Goal: Check status: Check status

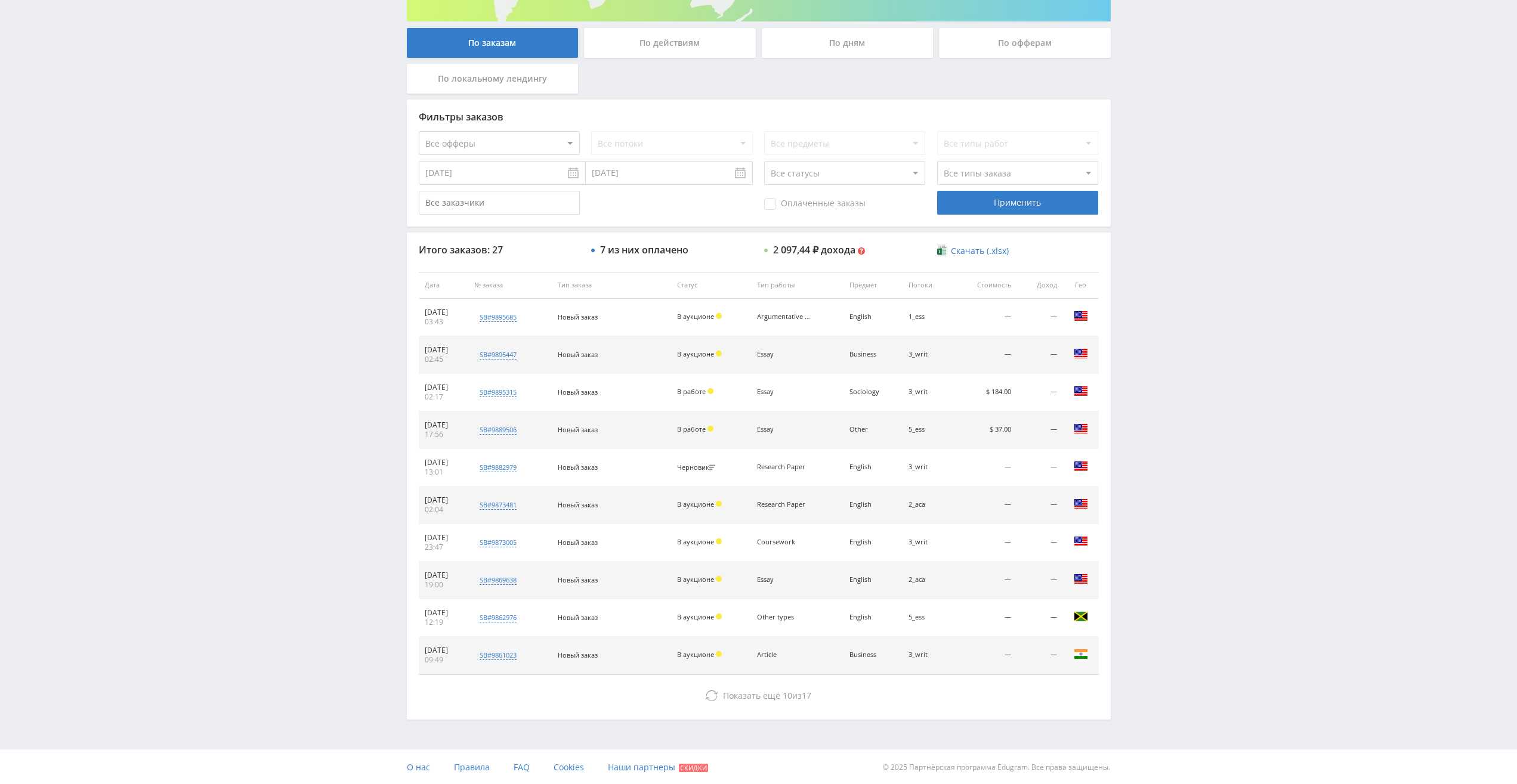
scroll to position [217, 0]
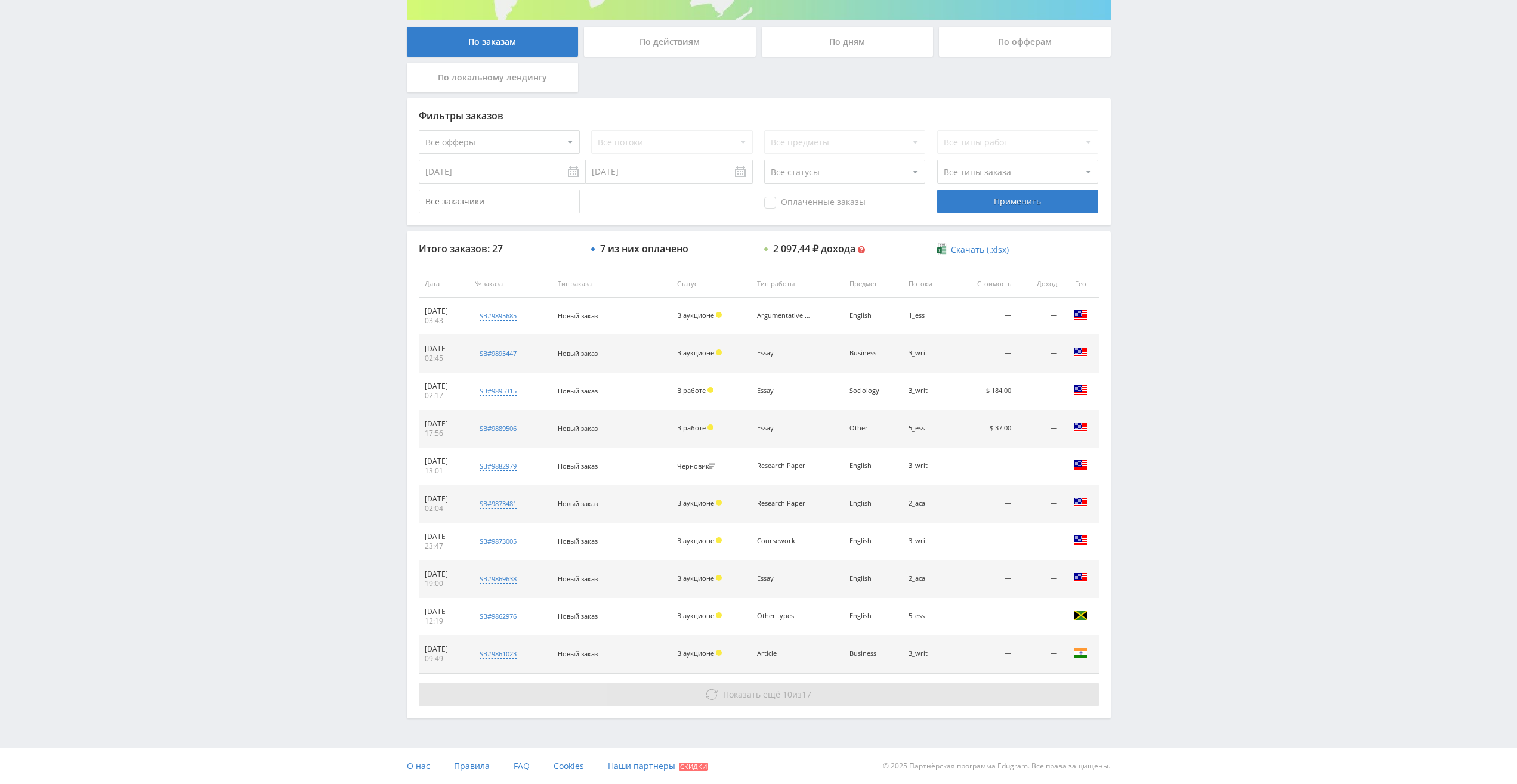
click at [794, 692] on span "Показать ещё 10 из 17" at bounding box center [767, 694] width 88 height 12
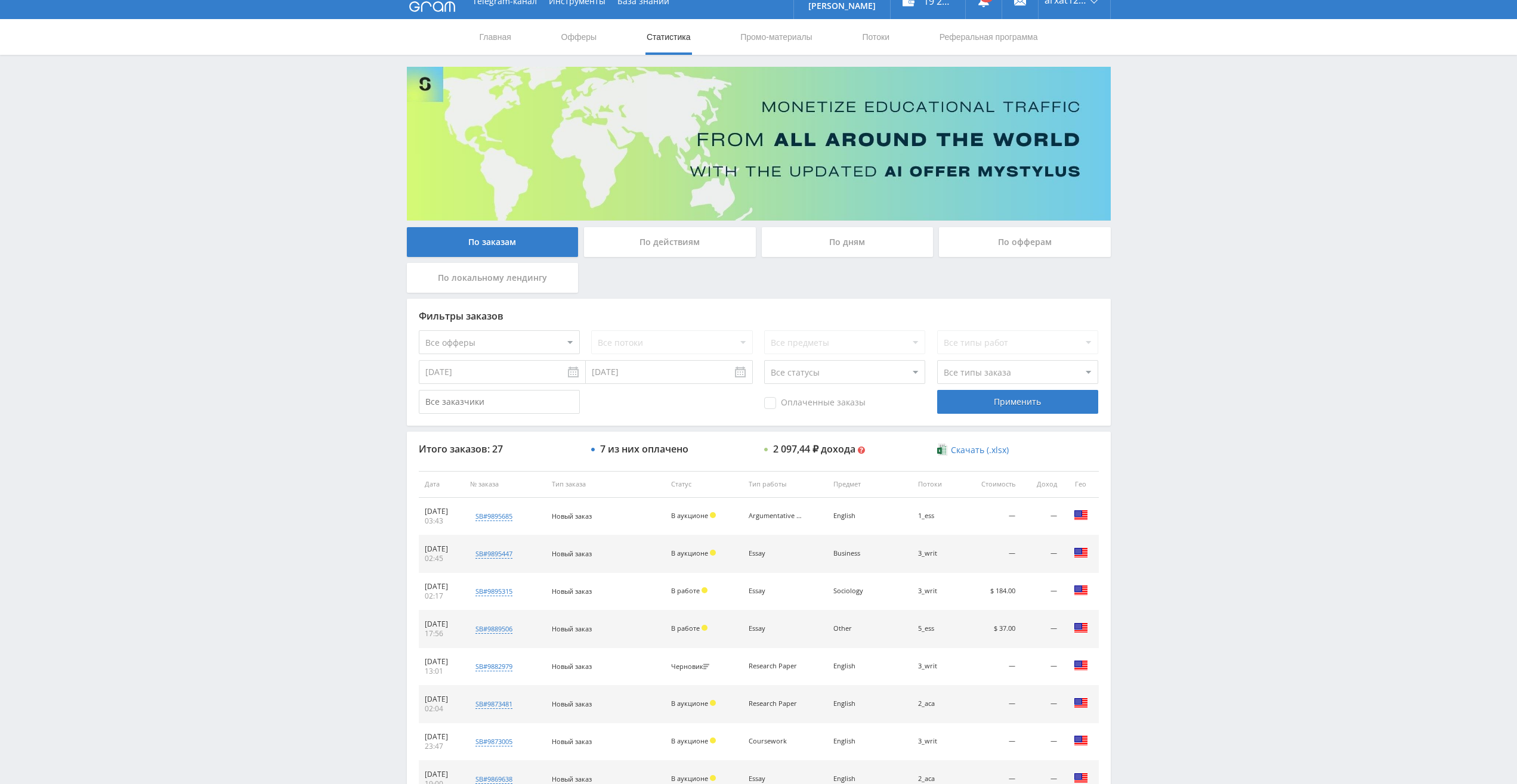
scroll to position [0, 0]
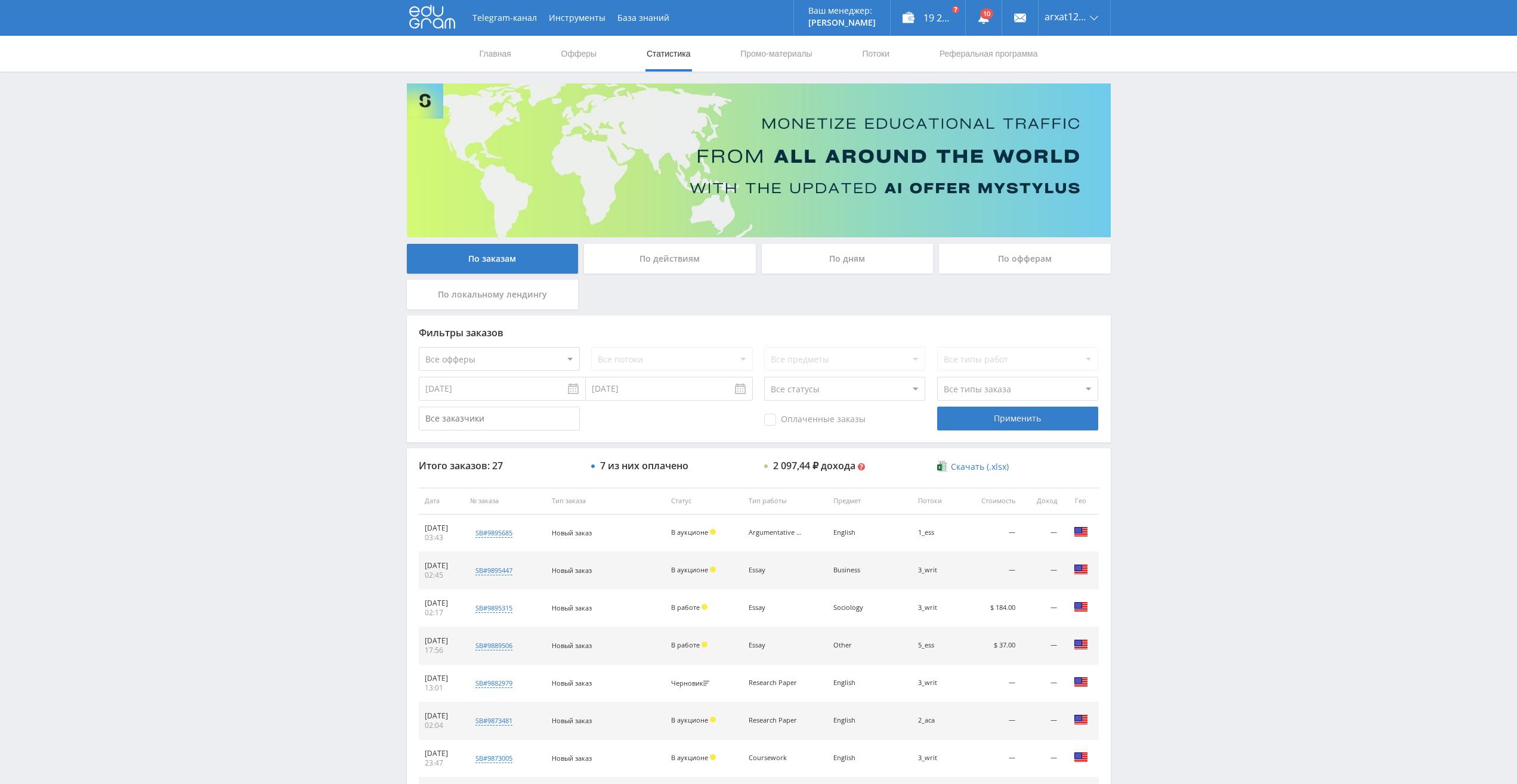
click at [827, 255] on div "По дням" at bounding box center [847, 258] width 171 height 29
click at [0, 0] on input "По дням" at bounding box center [0, 0] width 0 height 0
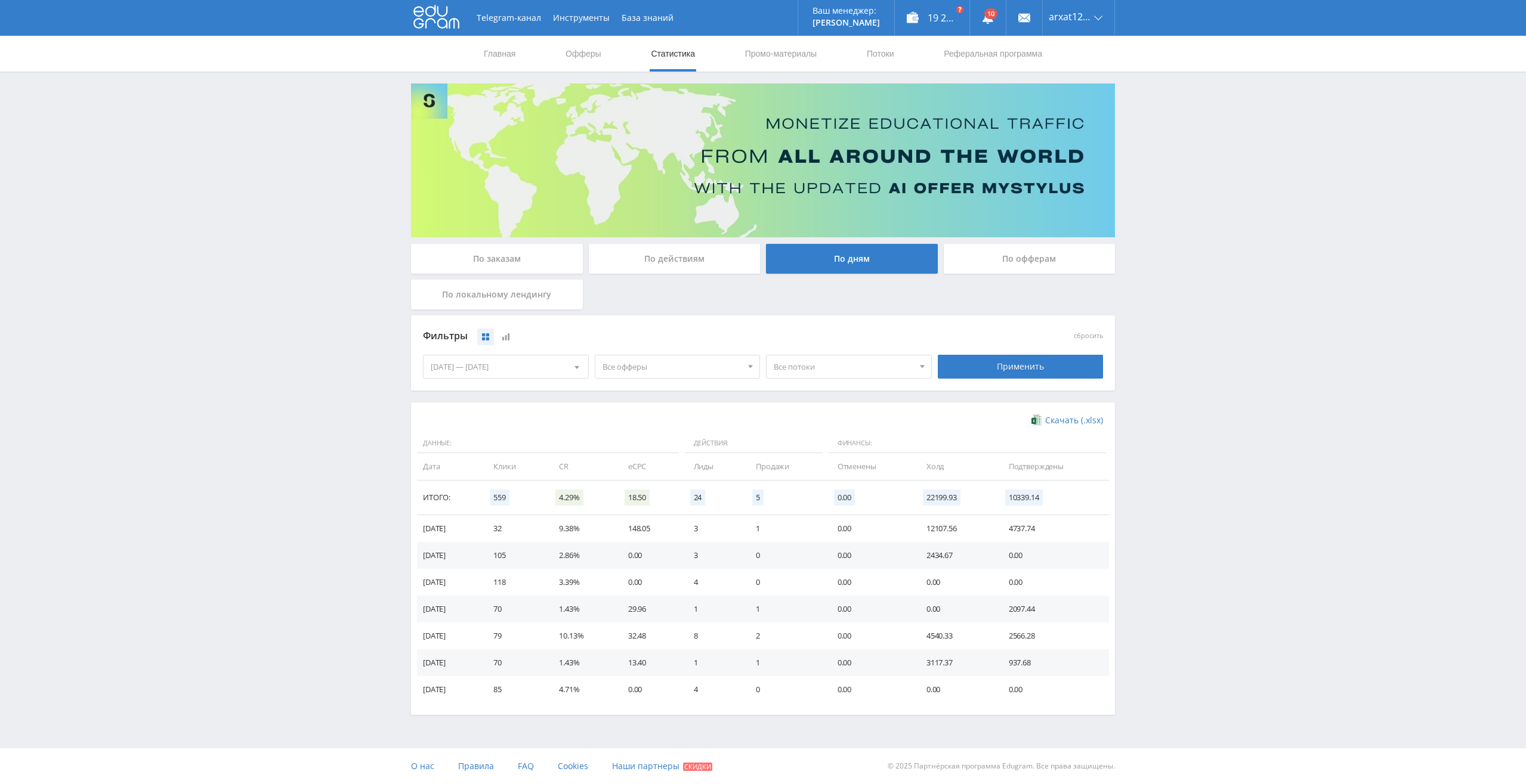
click at [546, 368] on div "07.10.2025 — 13.10.2025" at bounding box center [506, 366] width 164 height 22
click at [484, 455] on div "1" at bounding box center [485, 456] width 22 height 14
click at [443, 492] on div "13" at bounding box center [441, 493] width 22 height 14
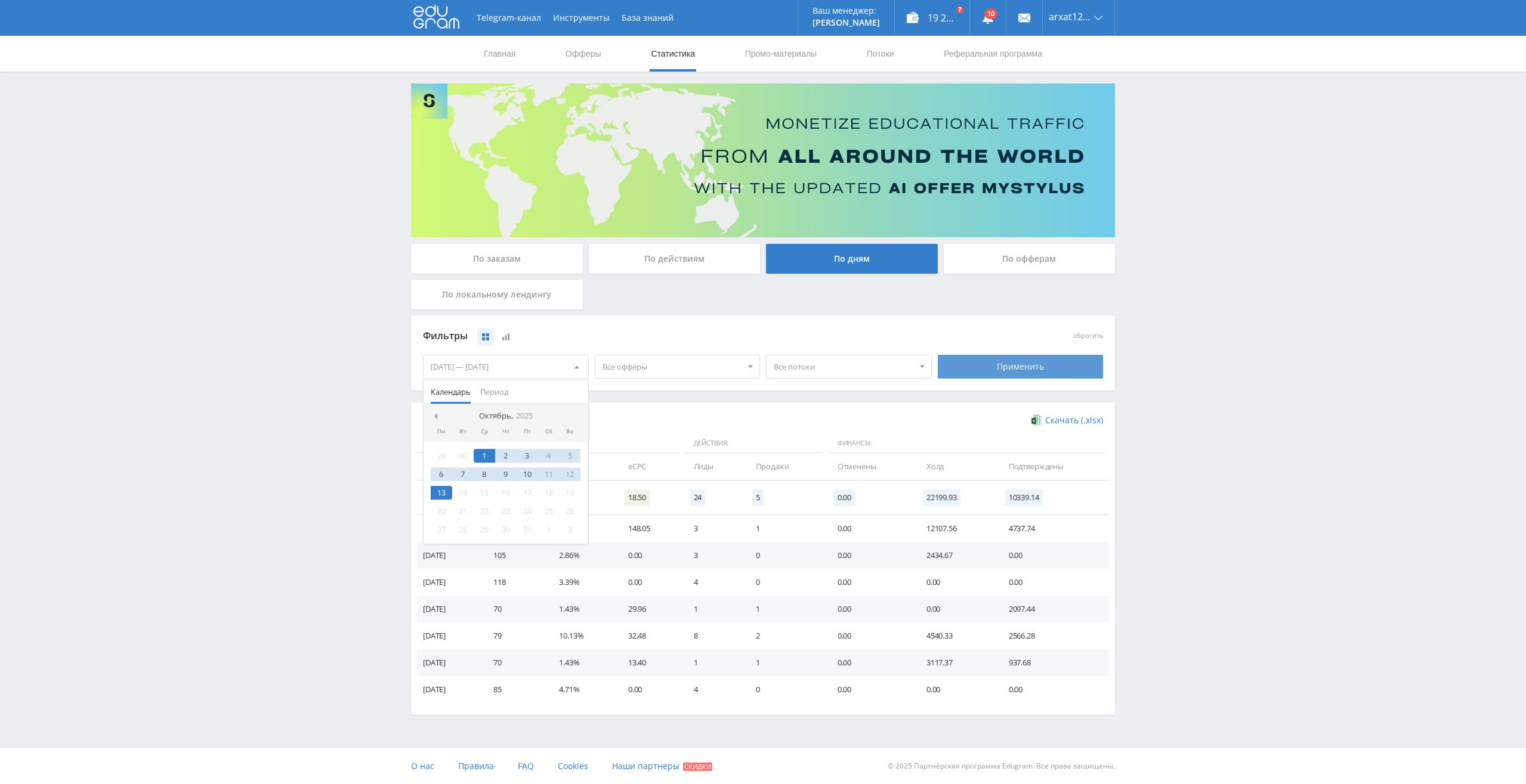
click at [1019, 365] on div "Применить" at bounding box center [1021, 366] width 166 height 24
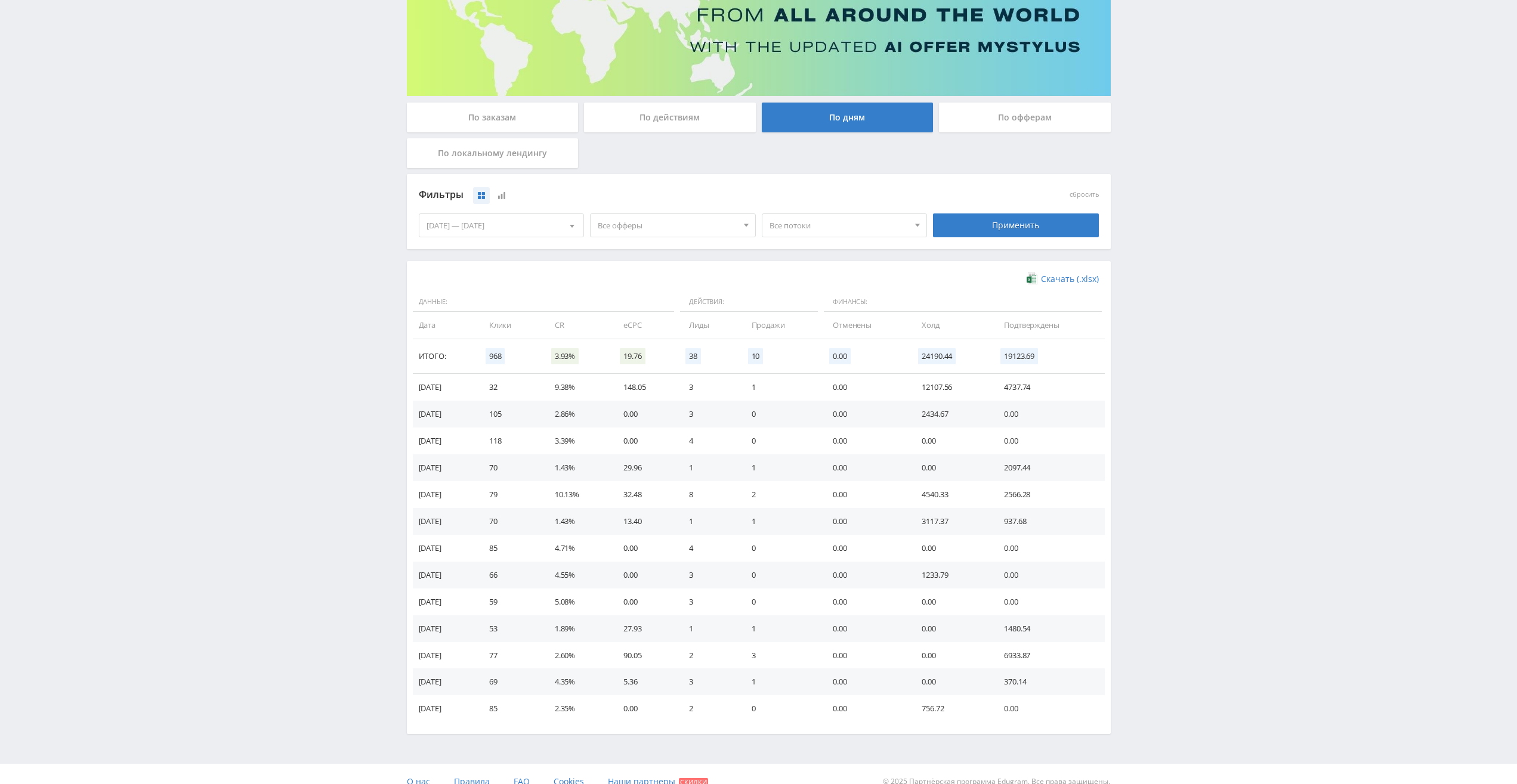
scroll to position [157, 0]
